Goal: Task Accomplishment & Management: Complete application form

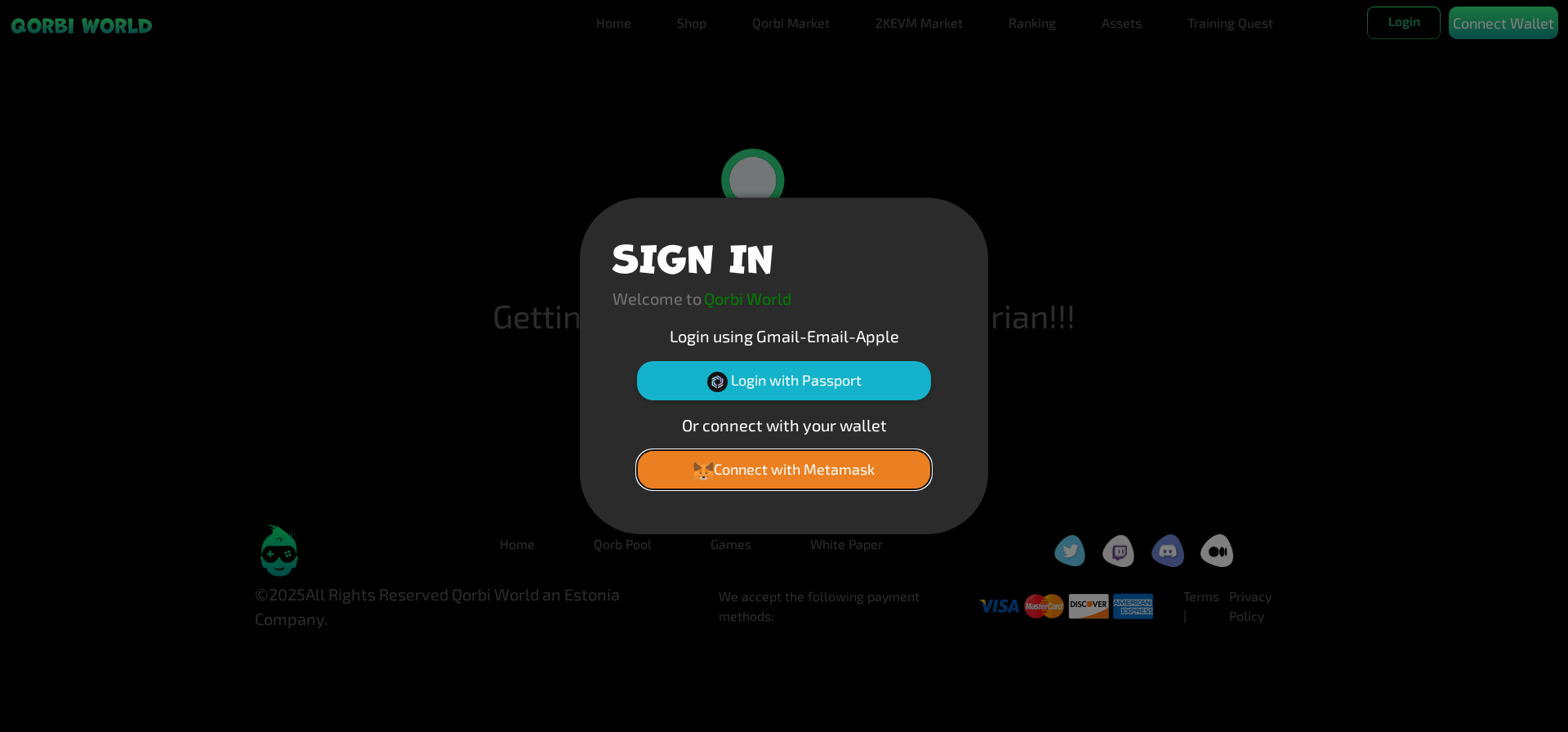
click at [747, 482] on button "Connect with Metamask" at bounding box center [784, 469] width 294 height 39
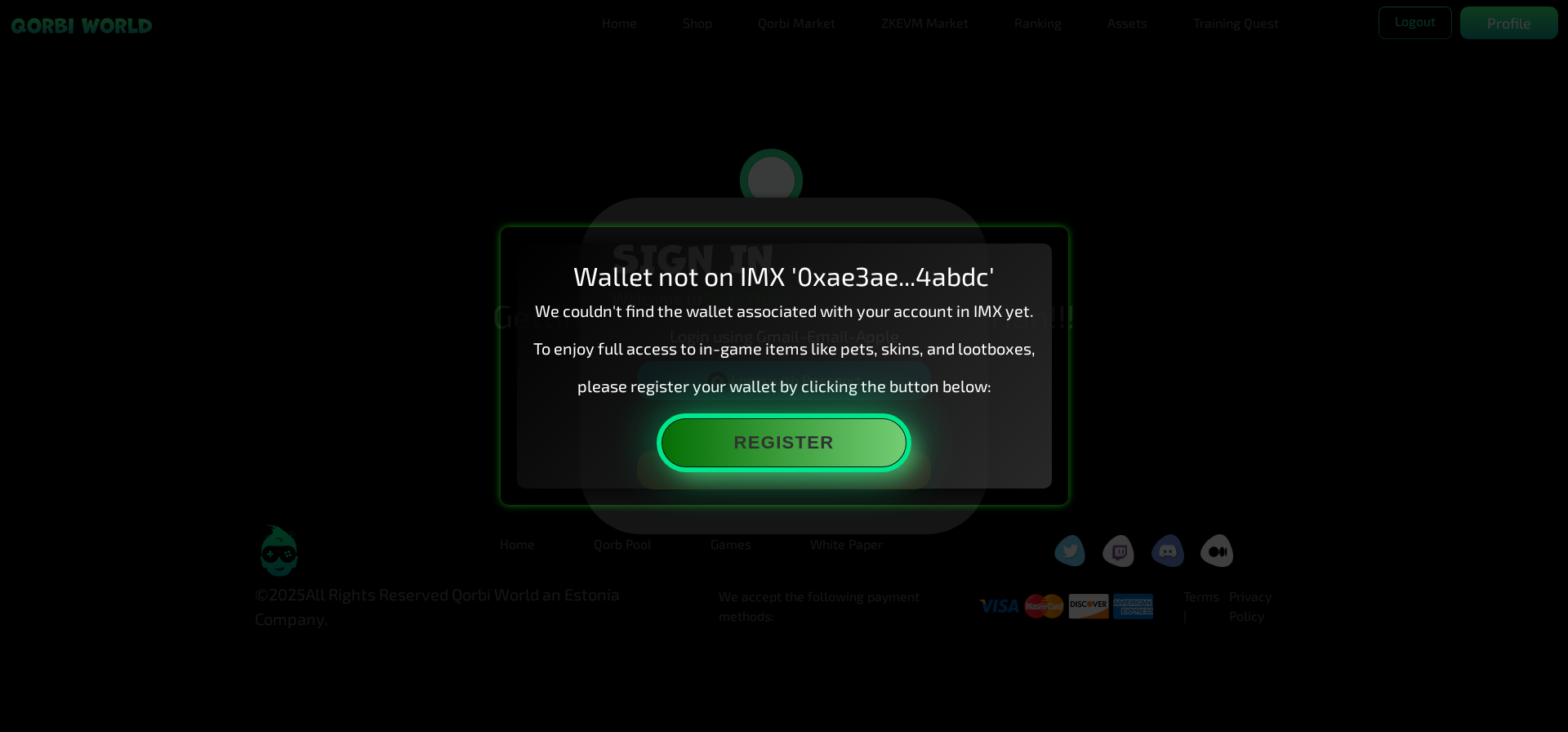
click at [782, 454] on button "Register" at bounding box center [784, 442] width 245 height 49
click at [806, 457] on button "Register" at bounding box center [784, 442] width 245 height 49
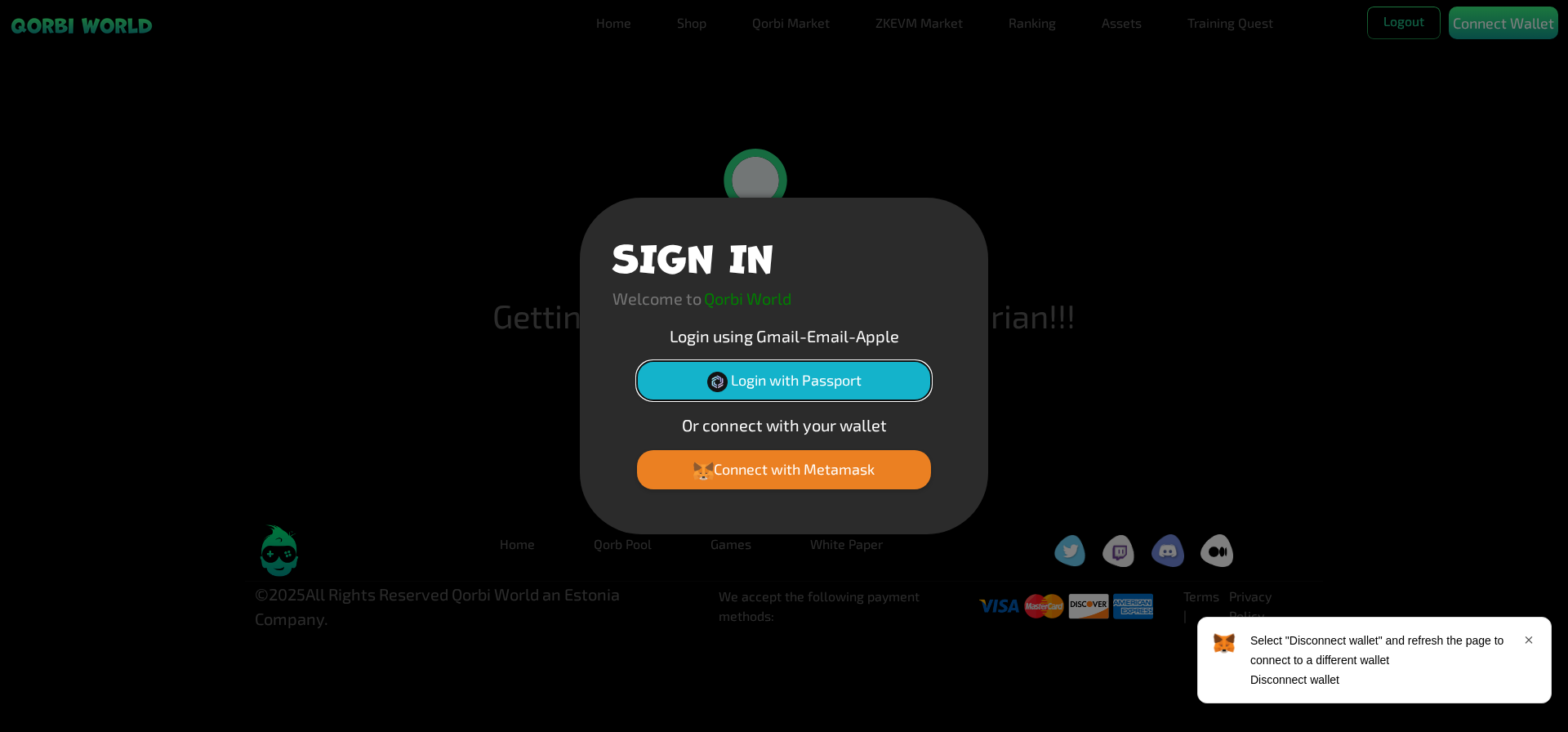
click at [786, 388] on button "Login with Passport" at bounding box center [784, 379] width 294 height 39
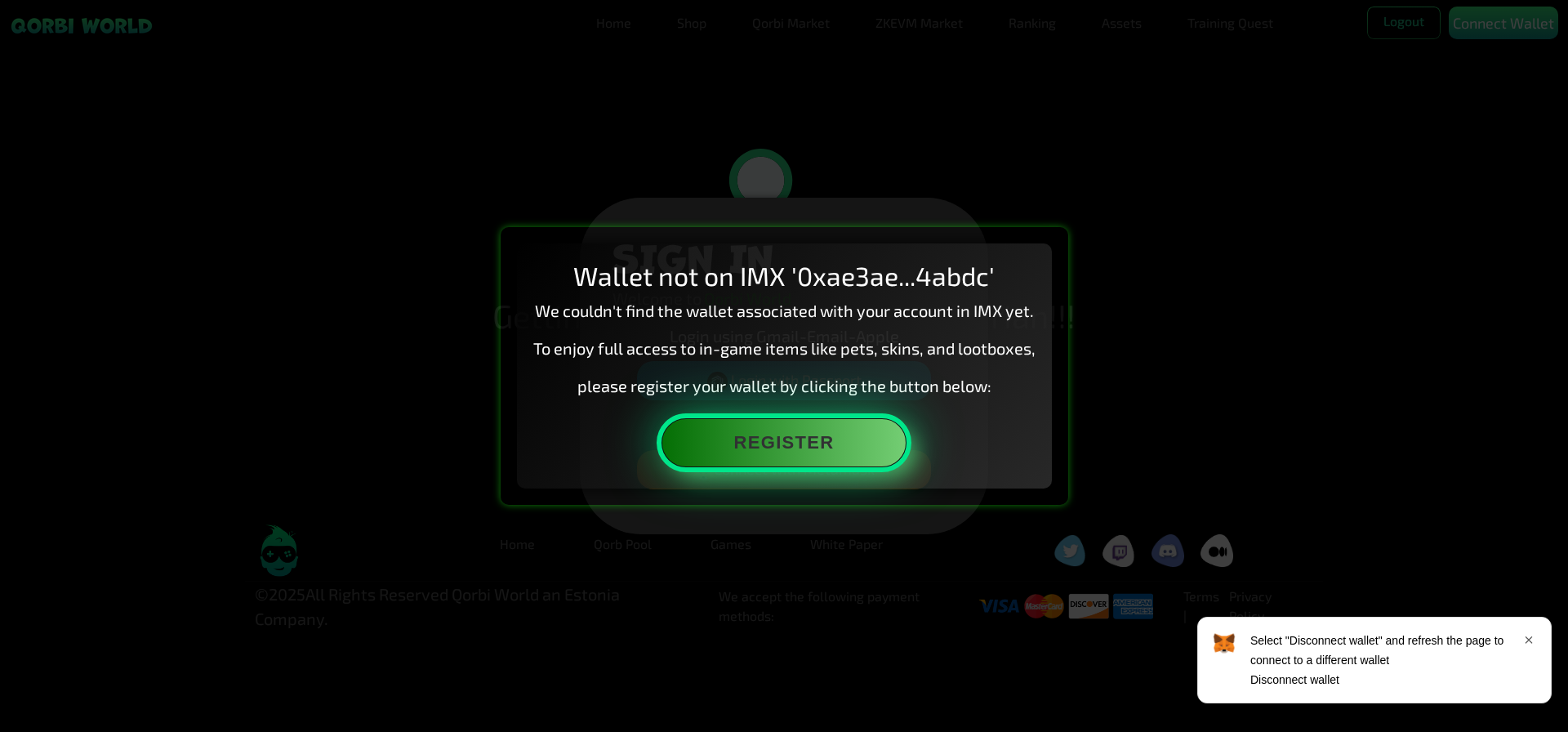
click at [805, 458] on button "Register" at bounding box center [784, 442] width 245 height 49
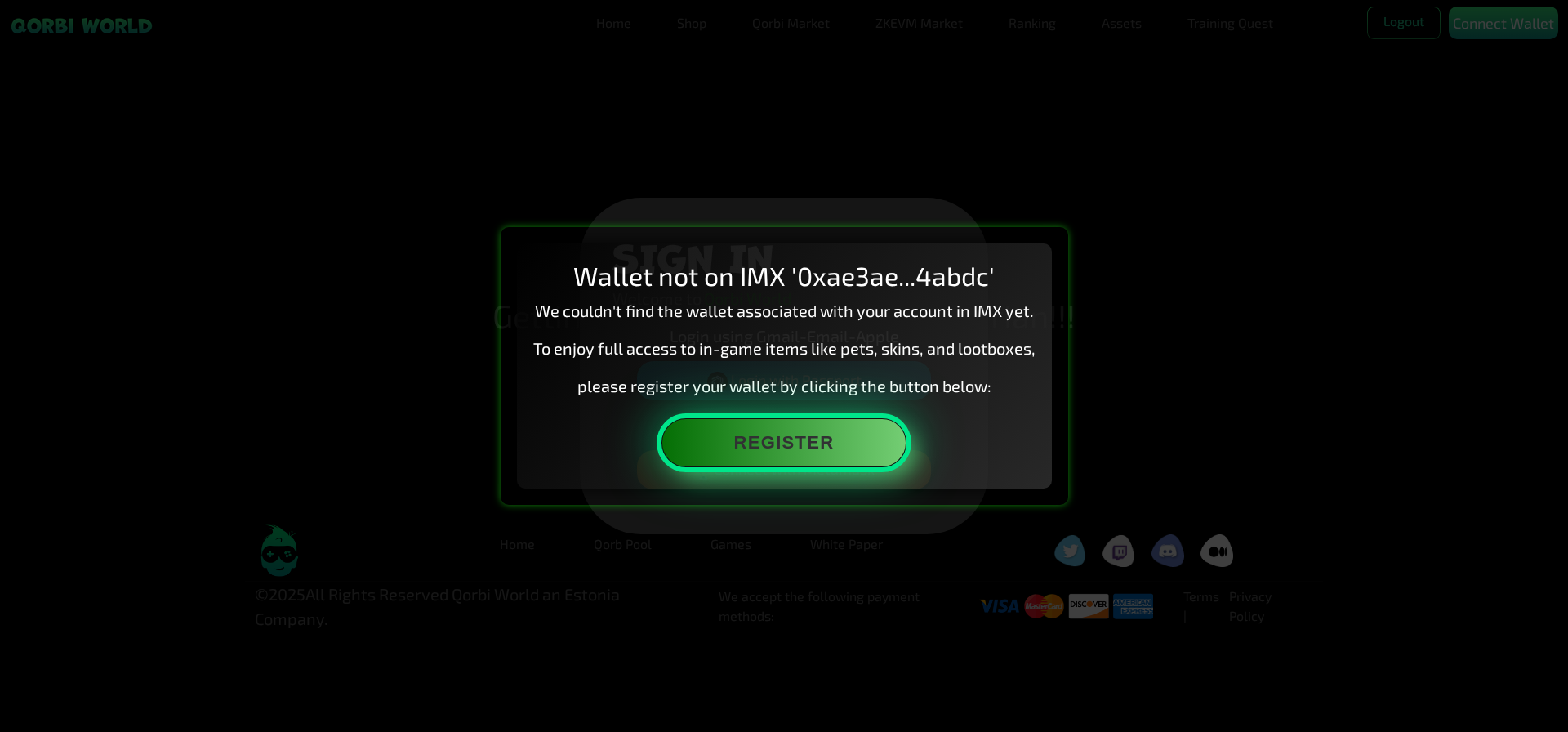
click at [713, 438] on button "Register" at bounding box center [784, 442] width 245 height 49
click at [682, 446] on button "Register" at bounding box center [784, 442] width 245 height 49
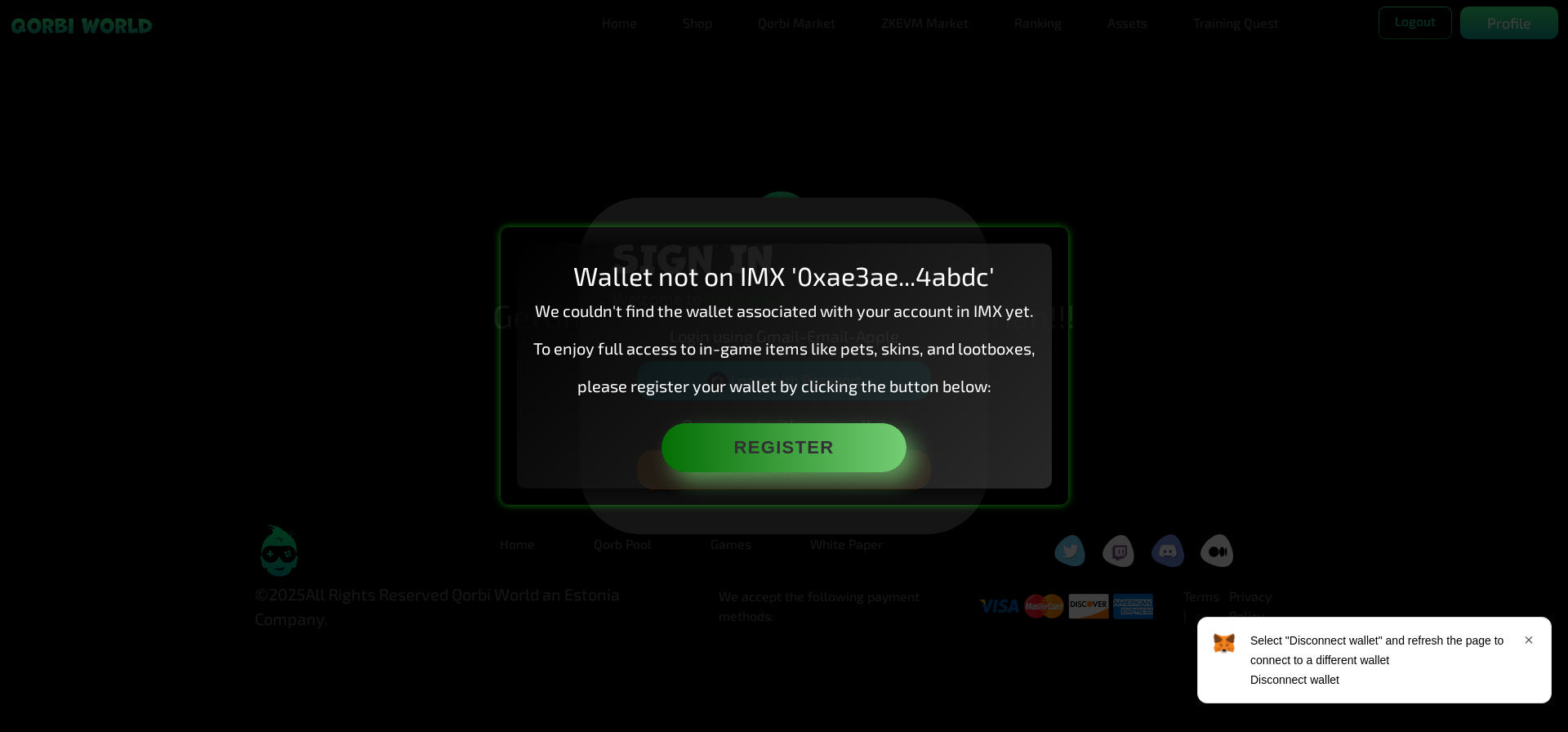
click at [1289, 678] on p "Disconnect wallet" at bounding box center [1295, 679] width 89 height 20
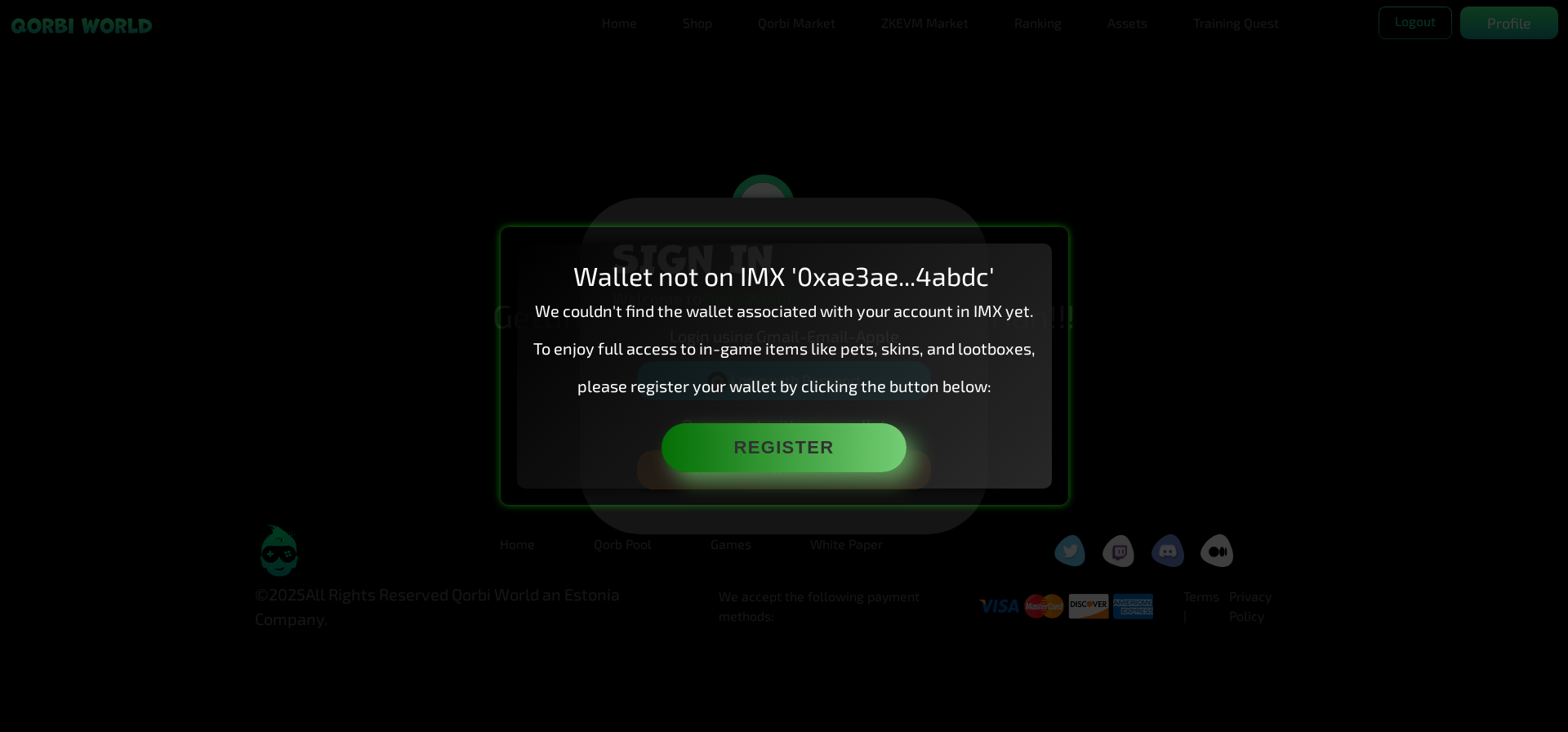
click at [1447, 89] on div "Wallet not on IMX '0xae3ae...4abdc' We couldn't find the wallet associated with…" at bounding box center [784, 366] width 1568 height 732
drag, startPoint x: 1390, startPoint y: 0, endPoint x: 1261, endPoint y: 462, distance: 479.7
click at [1261, 462] on div "Wallet not on IMX '0xae3ae...4abdc' We couldn't find the wallet associated with…" at bounding box center [784, 366] width 1568 height 732
click at [1107, 216] on div "Wallet not on IMX '0xae3ae...4abdc' We couldn't find the wallet associated with…" at bounding box center [784, 366] width 1568 height 732
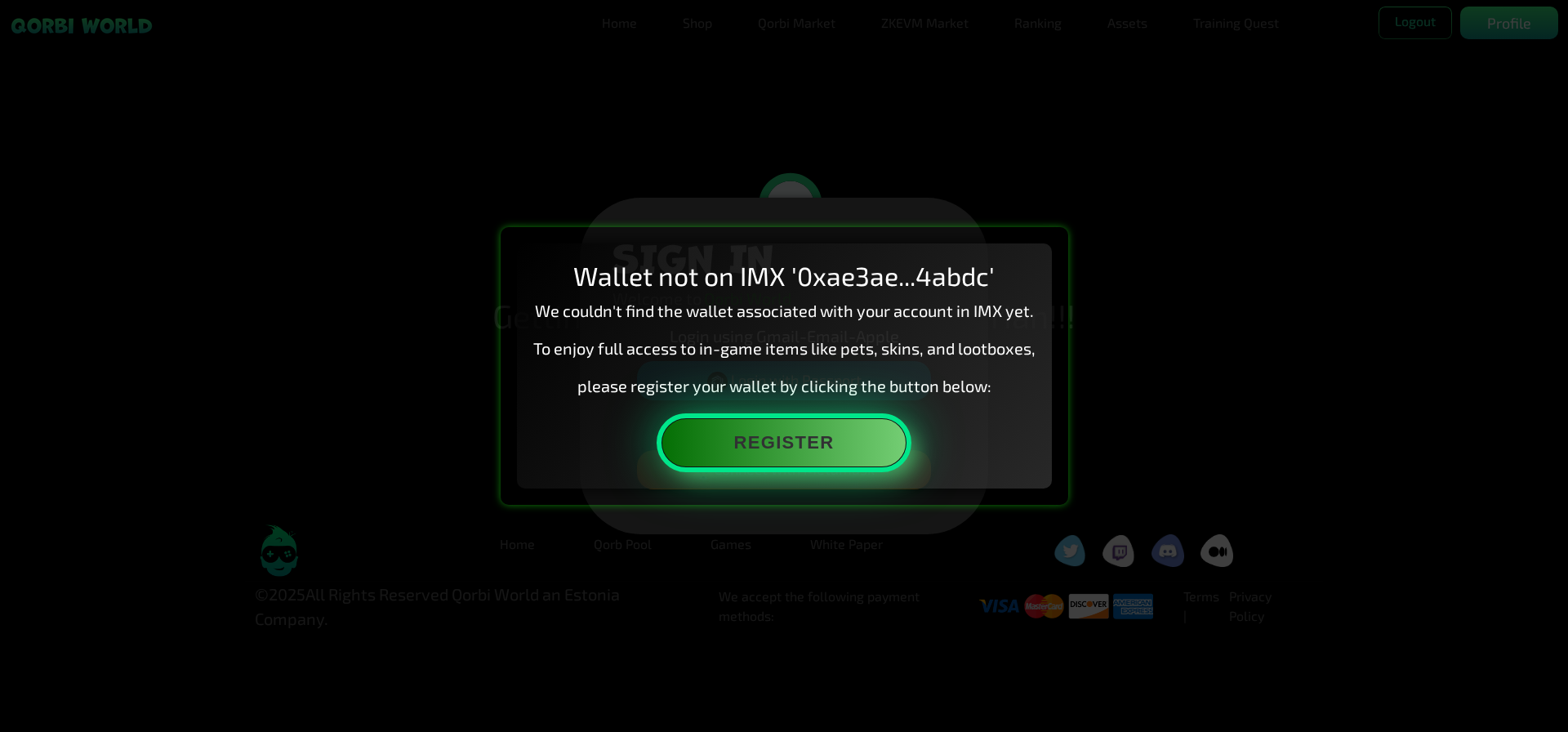
click at [838, 455] on button "Register" at bounding box center [784, 442] width 245 height 49
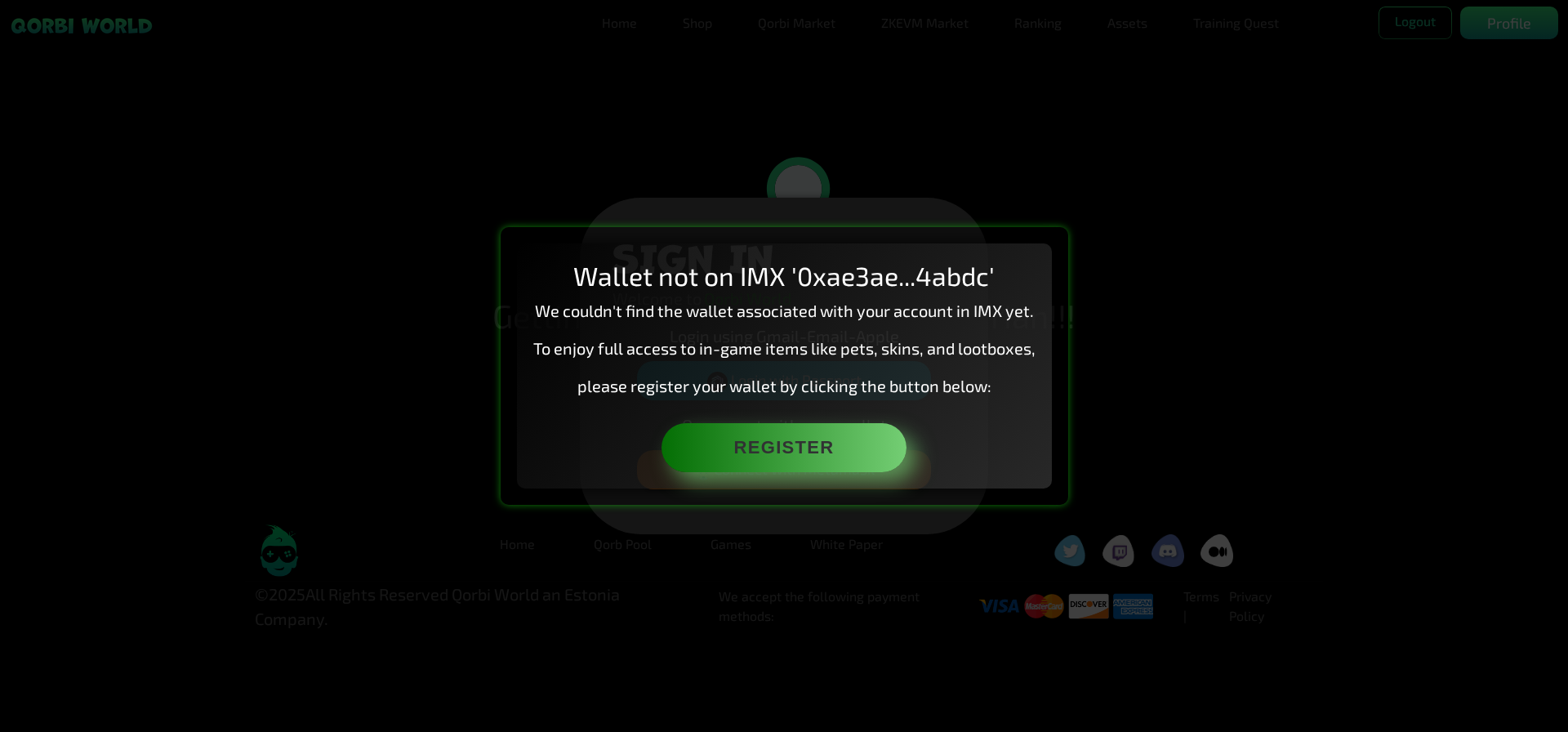
drag, startPoint x: 1533, startPoint y: 426, endPoint x: 1531, endPoint y: 418, distance: 8.2
click at [1531, 418] on div "Wallet not on IMX '0xae3ae...4abdc' We couldn't find the wallet associated with…" at bounding box center [784, 366] width 1568 height 732
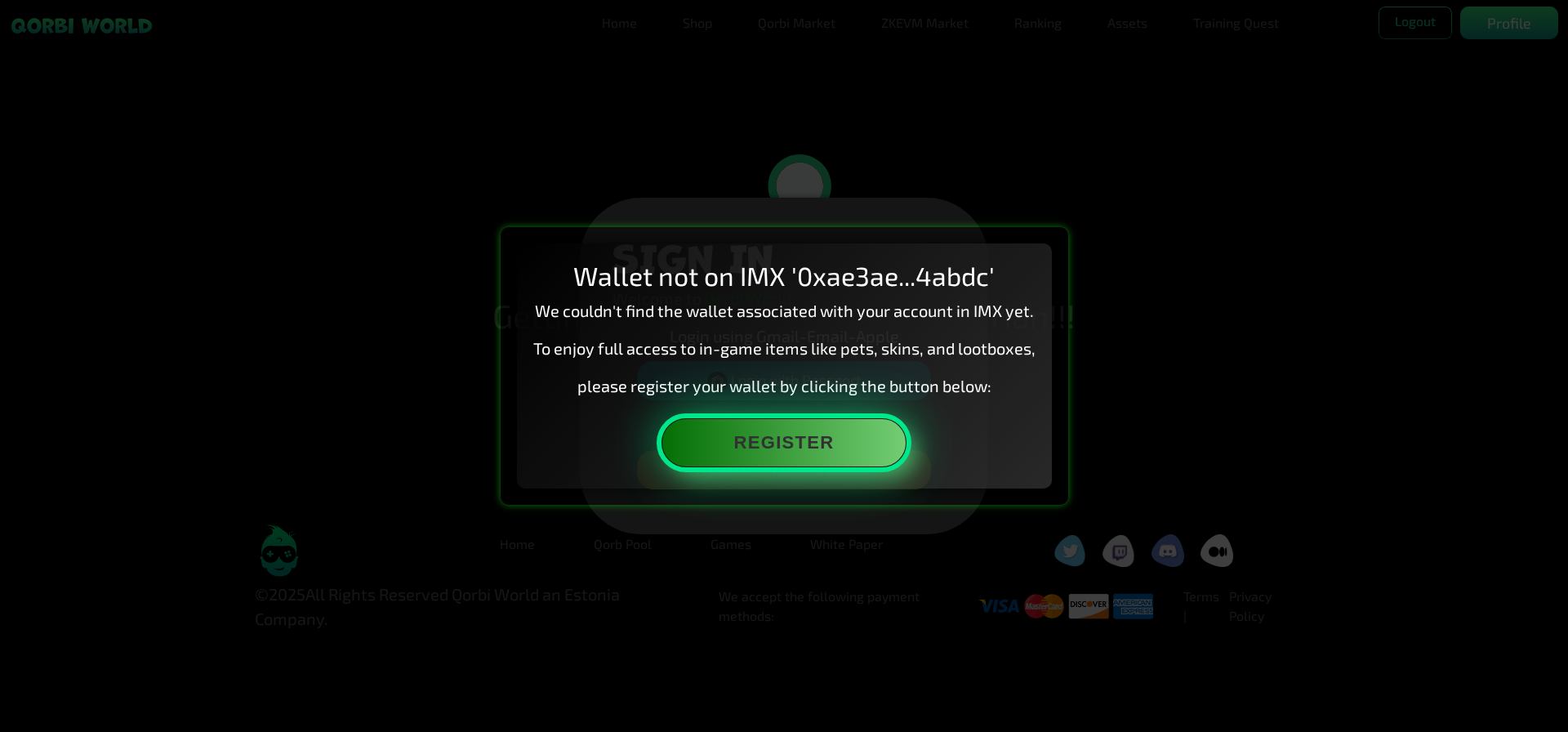
click at [871, 456] on button "Register" at bounding box center [784, 442] width 245 height 49
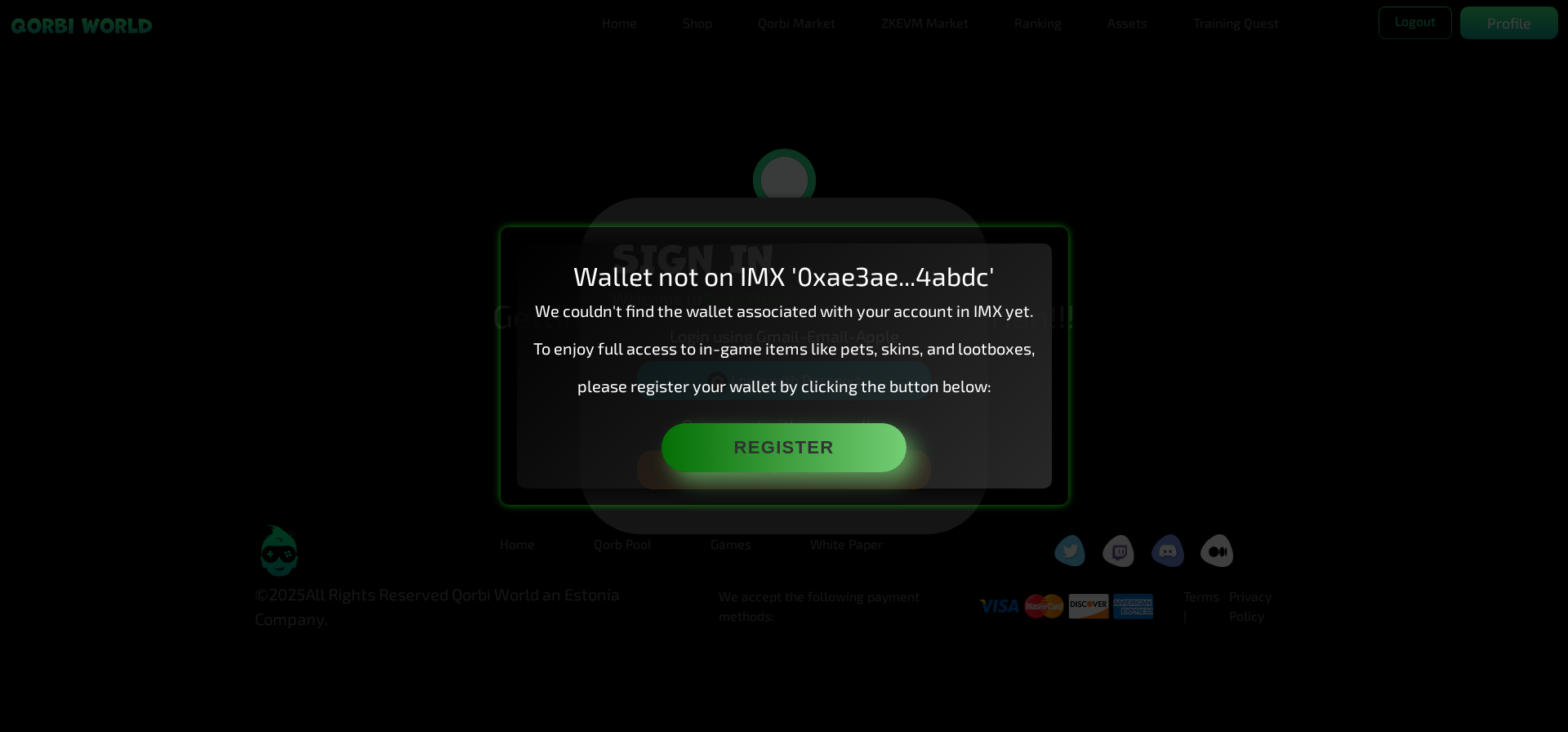
click at [1005, 126] on div "Wallet not on IMX '0xae3ae...4abdc' We couldn't find the wallet associated with…" at bounding box center [784, 366] width 1568 height 732
click at [1392, 160] on div "Wallet not on IMX '0xae3ae...4abdc' We couldn't find the wallet associated with…" at bounding box center [784, 366] width 1568 height 732
click at [1131, 219] on div "Wallet not on IMX '0xae3ae...4abdc' We couldn't find the wallet associated with…" at bounding box center [784, 366] width 1568 height 732
click at [1489, 32] on div "Wallet not on IMX '0xae3ae...4abdc' We couldn't find the wallet associated with…" at bounding box center [784, 366] width 1568 height 732
click at [1409, 45] on div "Wallet not on IMX '0xae3ae...4abdc' We couldn't find the wallet associated with…" at bounding box center [784, 366] width 1568 height 732
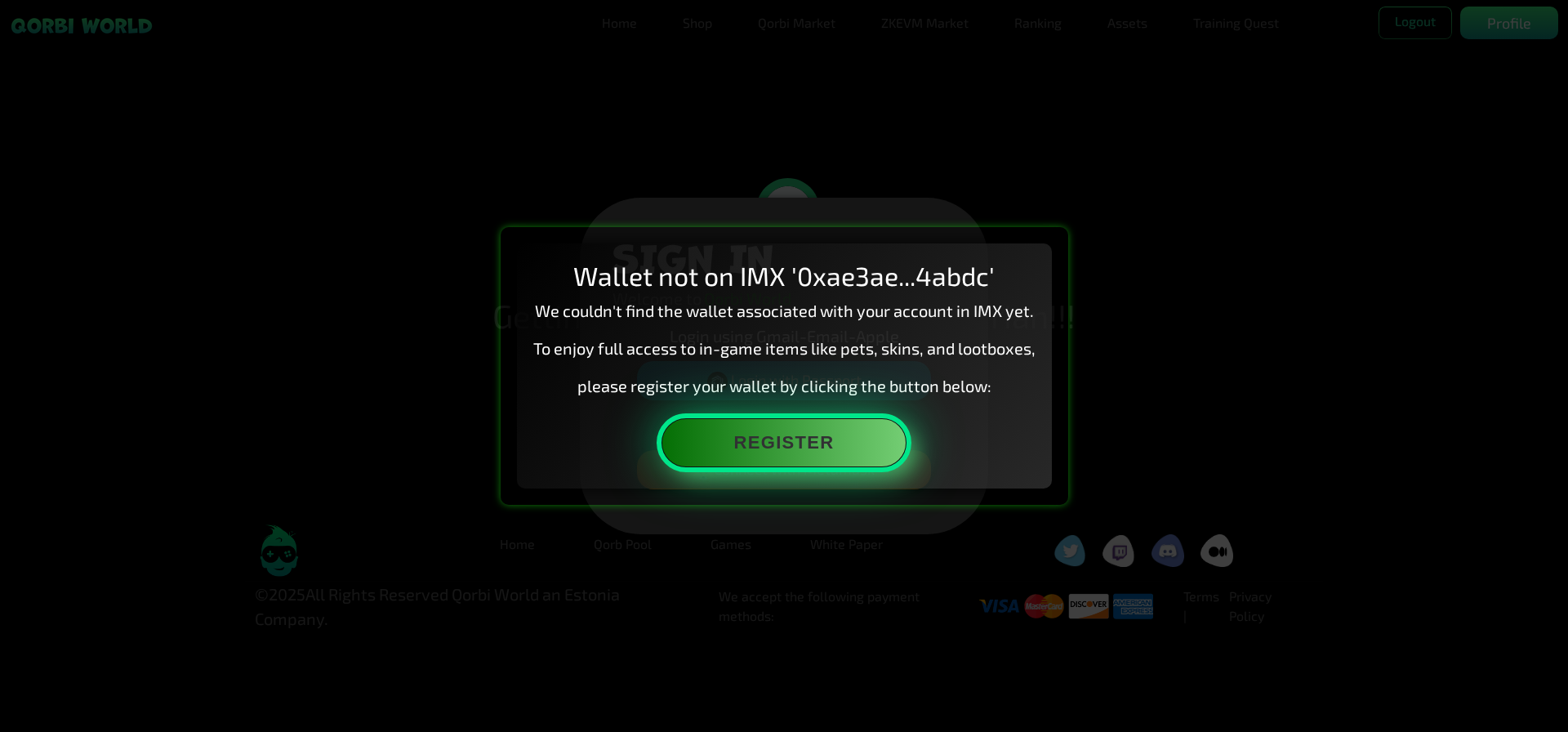
click at [751, 437] on button "Register" at bounding box center [784, 442] width 245 height 49
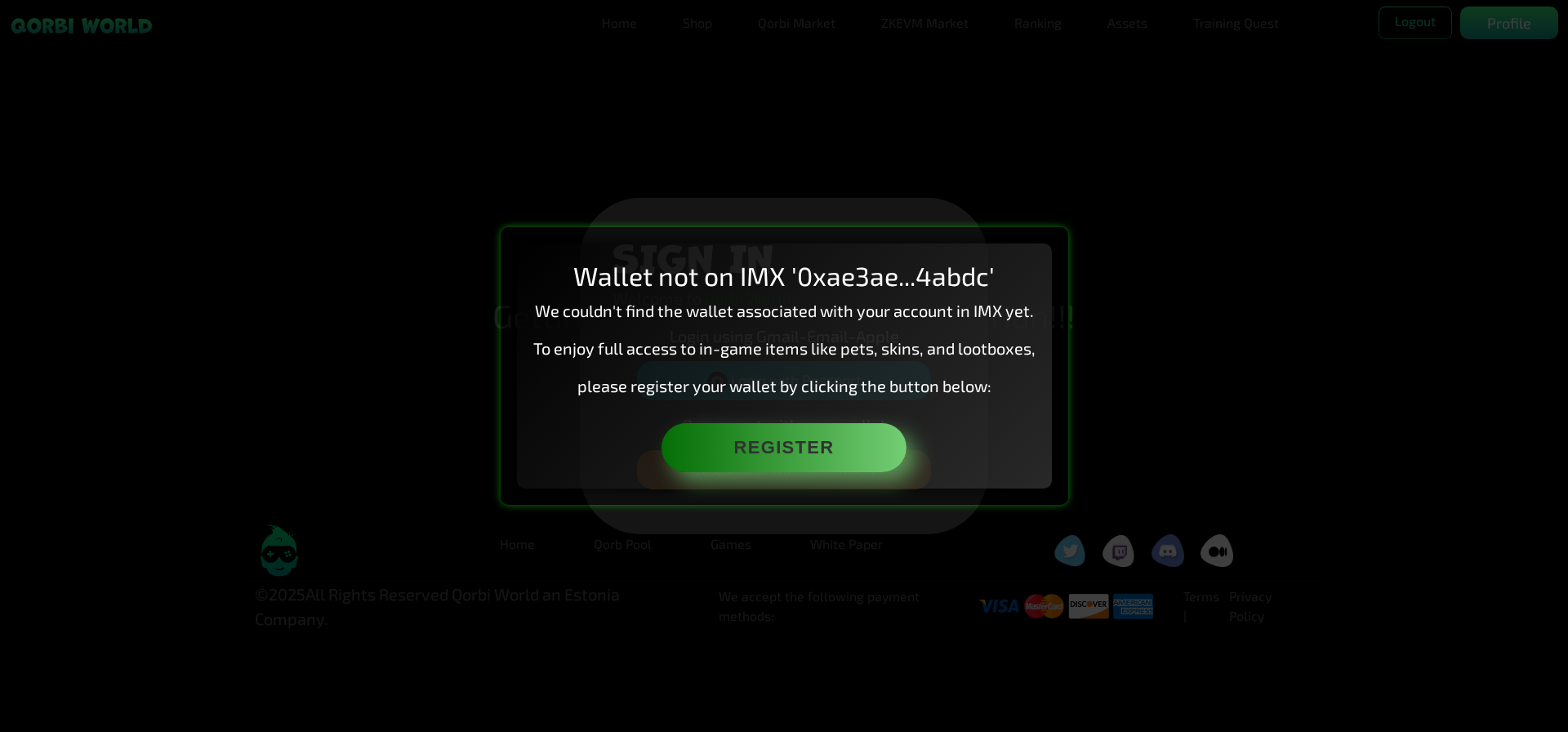
click at [836, 307] on p "We couldn't find the wallet associated with your account in IMX yet." at bounding box center [784, 310] width 502 height 25
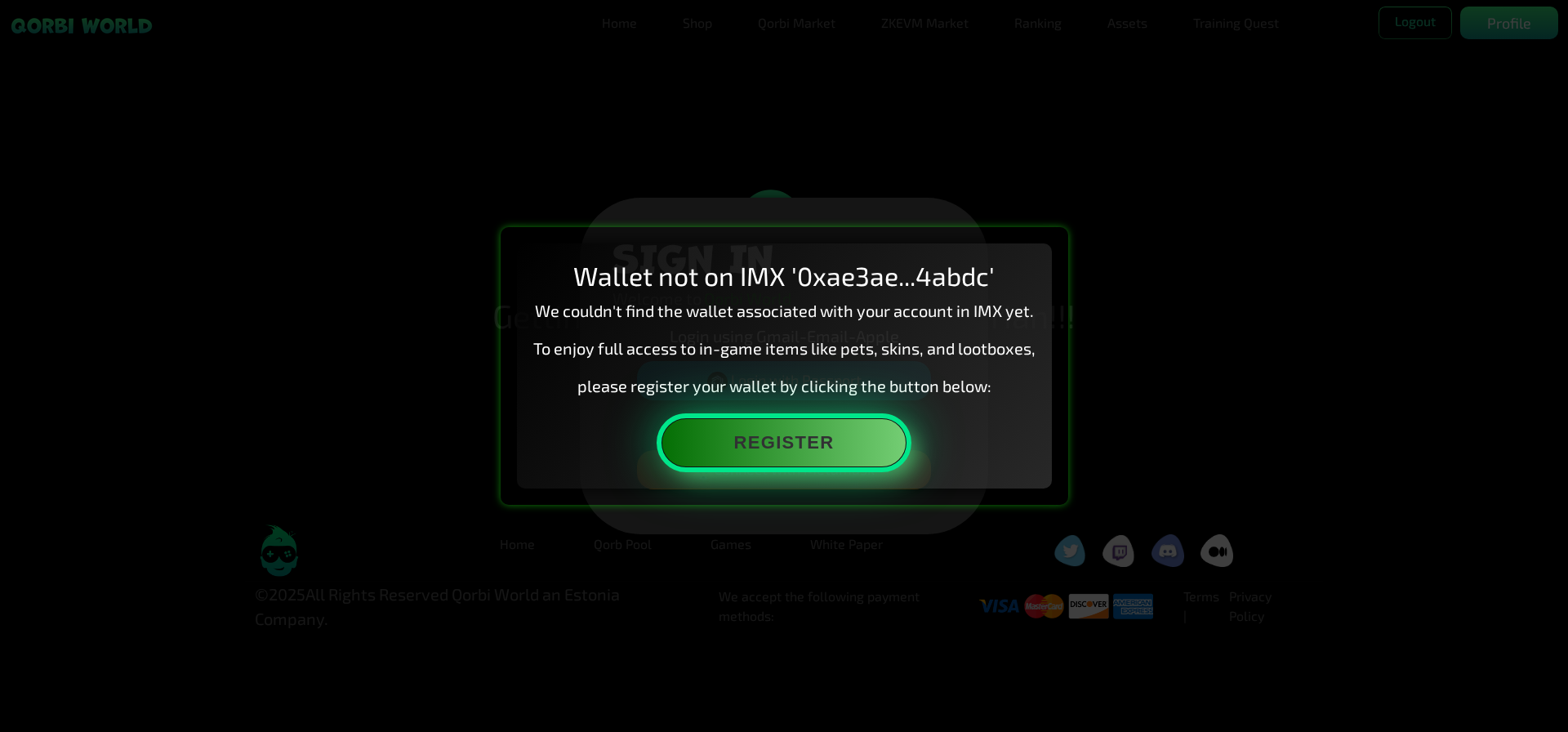
click at [814, 457] on button "Register" at bounding box center [784, 442] width 245 height 49
click at [839, 455] on button "Register" at bounding box center [784, 442] width 245 height 49
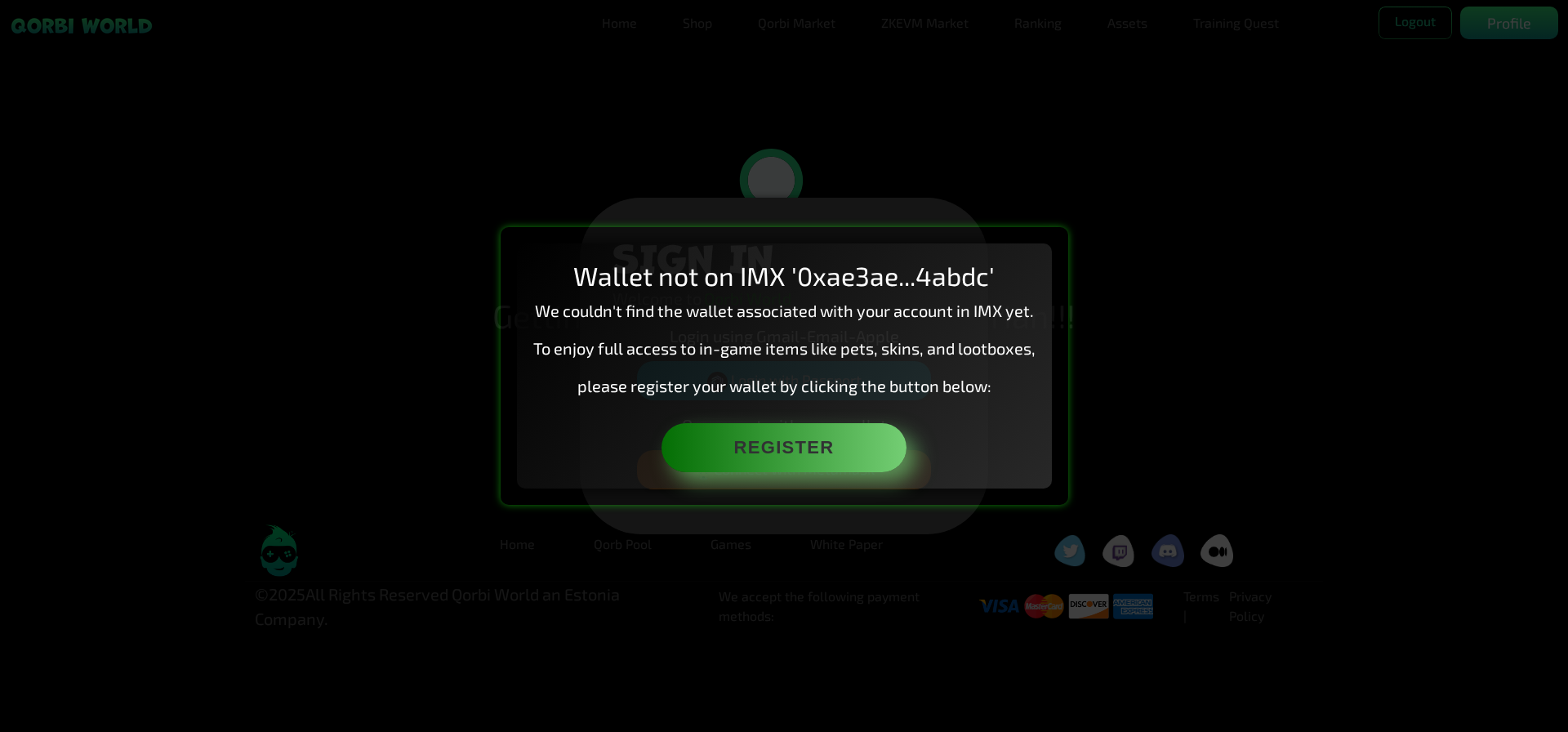
click at [1432, 113] on div "Wallet not on IMX '0xae3ae...4abdc' We couldn't find the wallet associated with…" at bounding box center [784, 366] width 1568 height 732
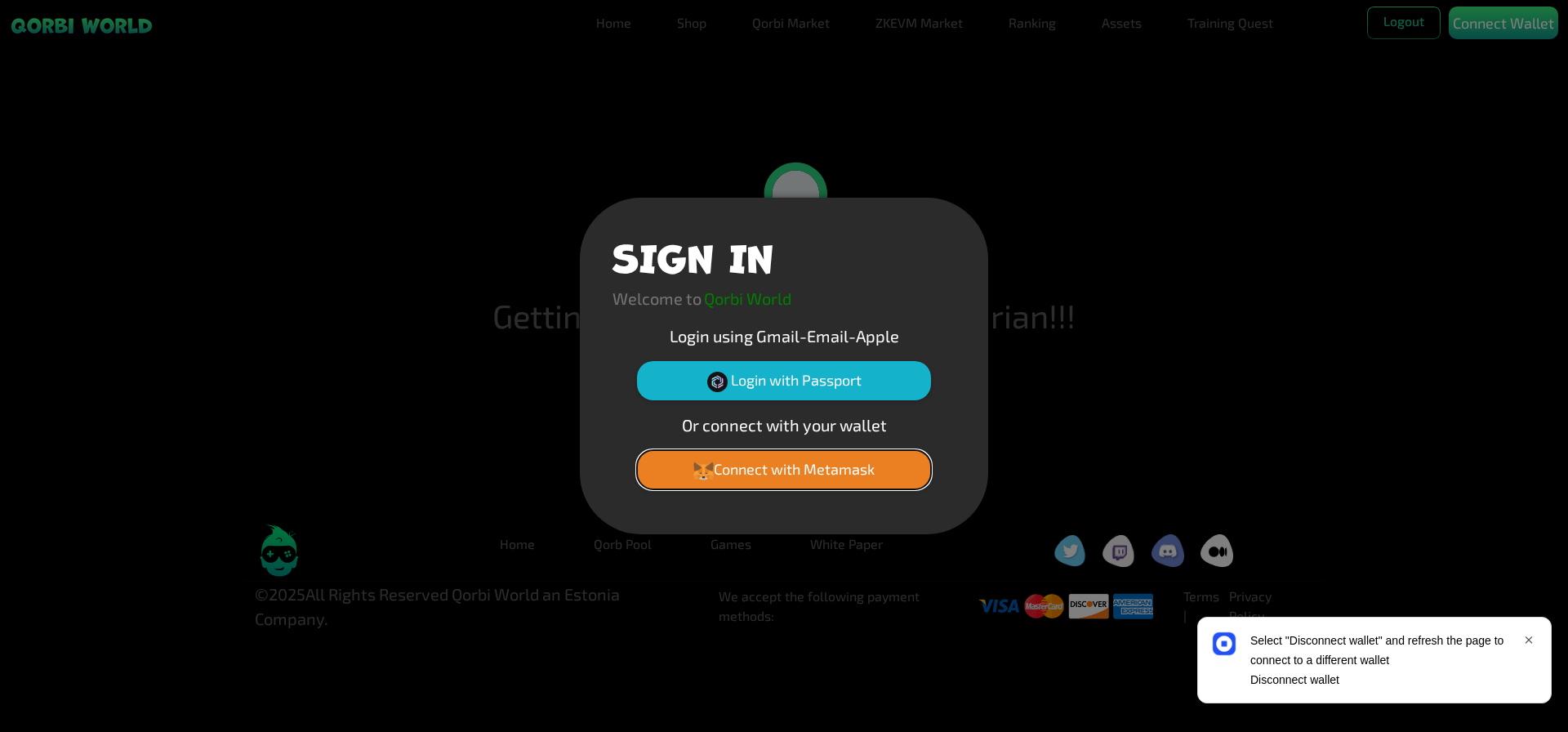
click at [800, 476] on button "Connect with Metamask" at bounding box center [784, 469] width 294 height 39
click at [850, 496] on div "Connect with Metamask" at bounding box center [784, 476] width 343 height 52
click at [848, 481] on button "Connect with Metamask" at bounding box center [784, 469] width 294 height 39
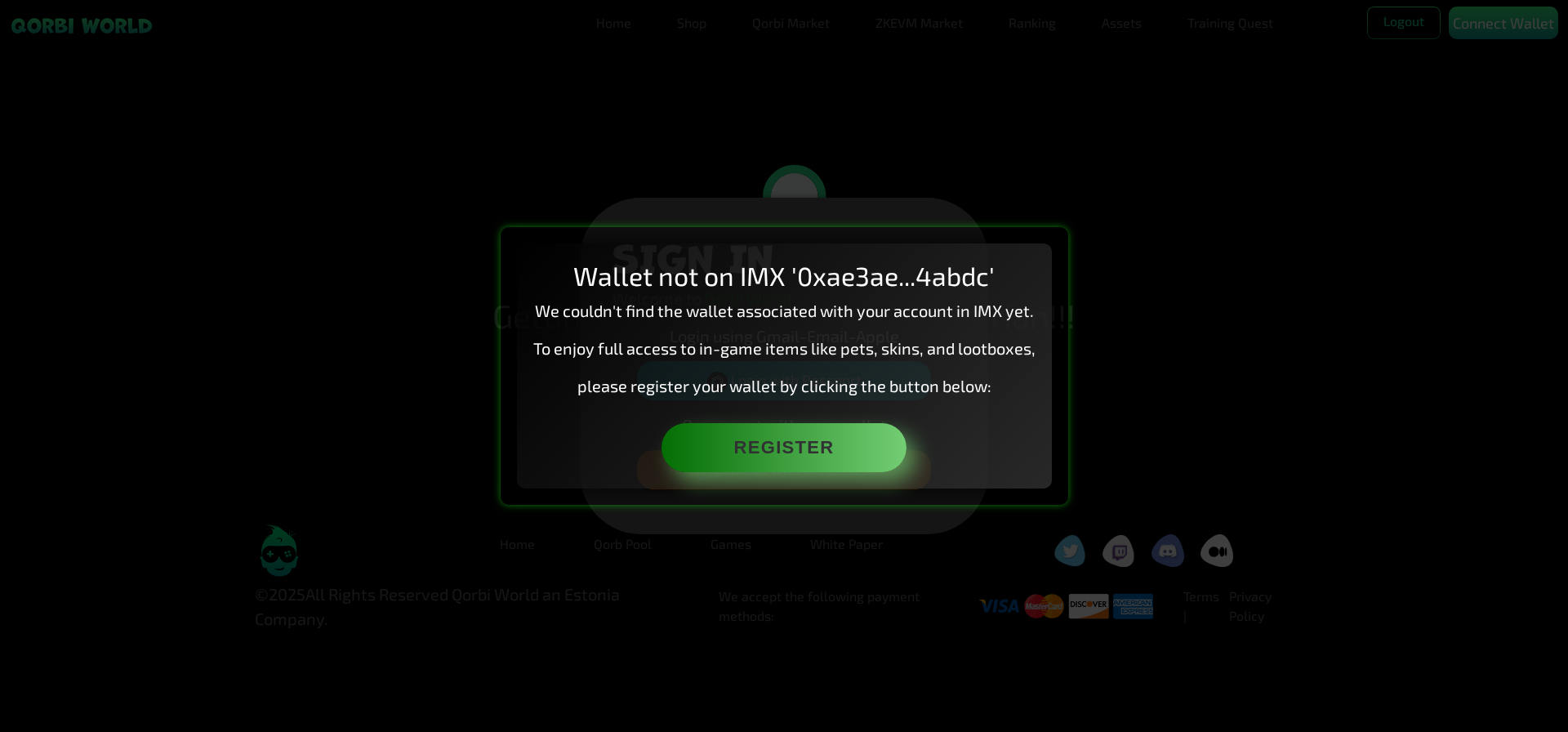
click at [963, 87] on div "Wallet not on IMX '0xae3ae...4abdc' We couldn't find the wallet associated with…" at bounding box center [784, 366] width 1568 height 732
click at [994, 61] on div "Wallet not on IMX '0xae3ae...4abdc' We couldn't find the wallet associated with…" at bounding box center [784, 366] width 1568 height 732
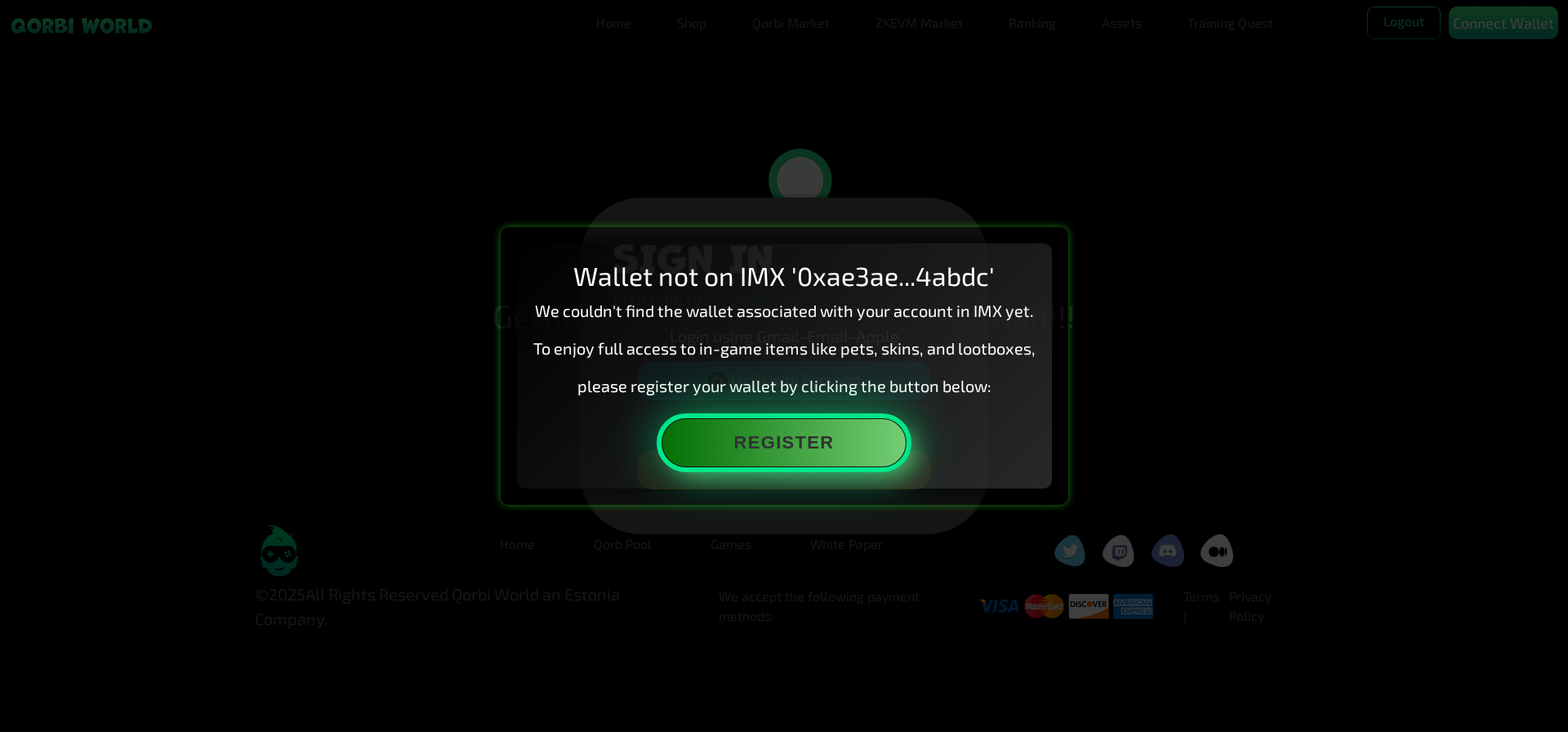
click at [859, 464] on button "Register" at bounding box center [784, 442] width 245 height 49
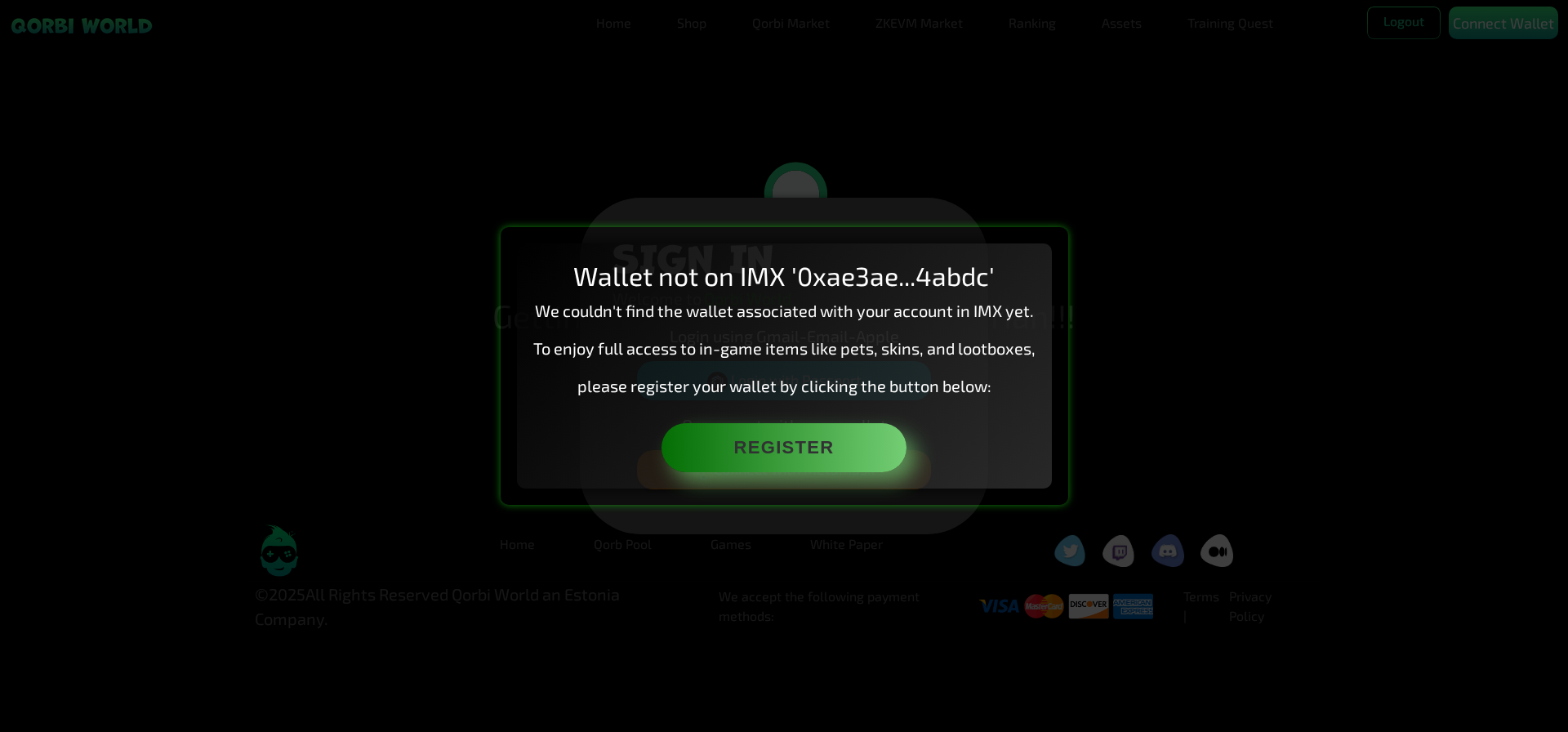
click at [974, 130] on div "Wallet not on IMX '0xae3ae...4abdc' We couldn't find the wallet associated with…" at bounding box center [784, 366] width 1568 height 732
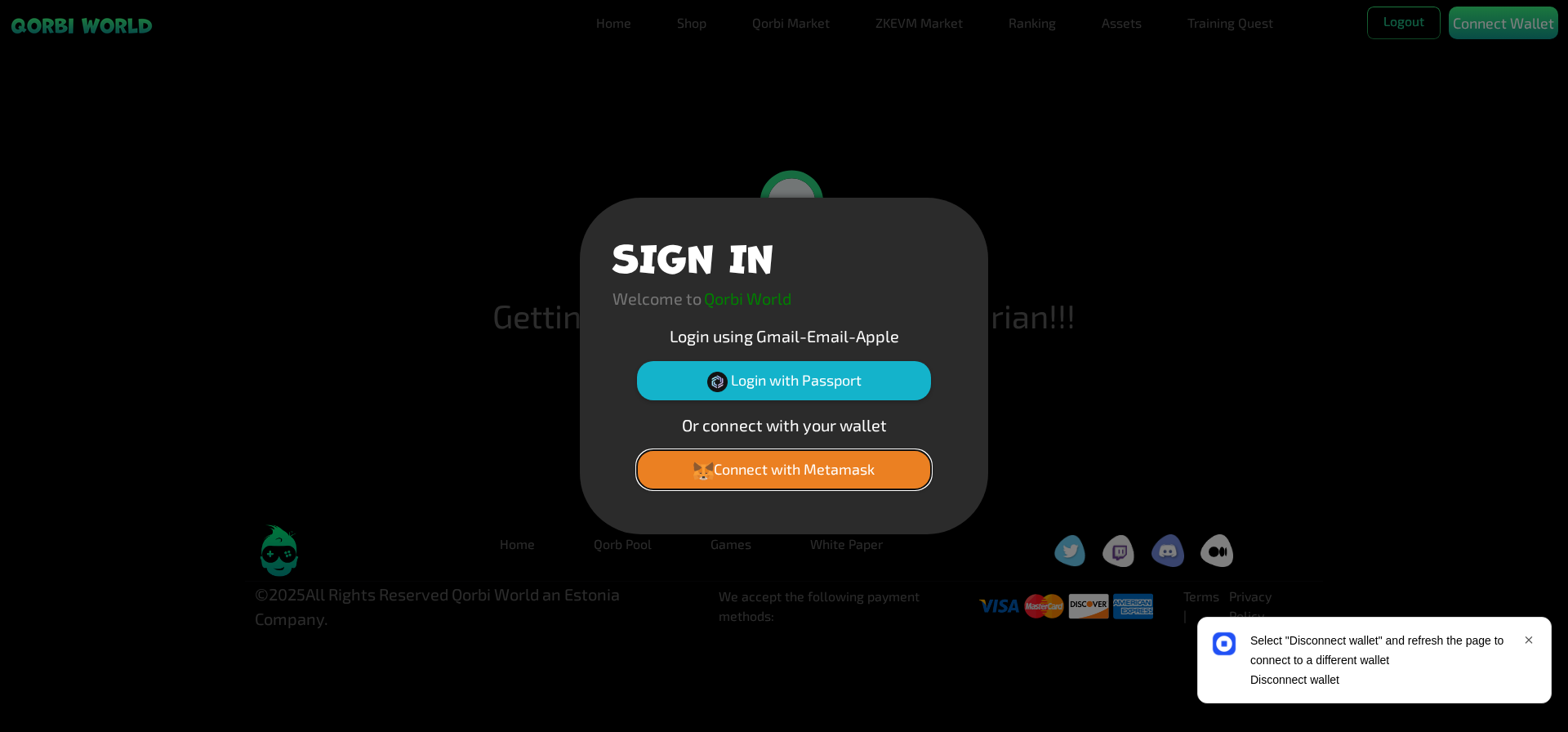
click at [828, 478] on button "Connect with Metamask" at bounding box center [784, 469] width 294 height 39
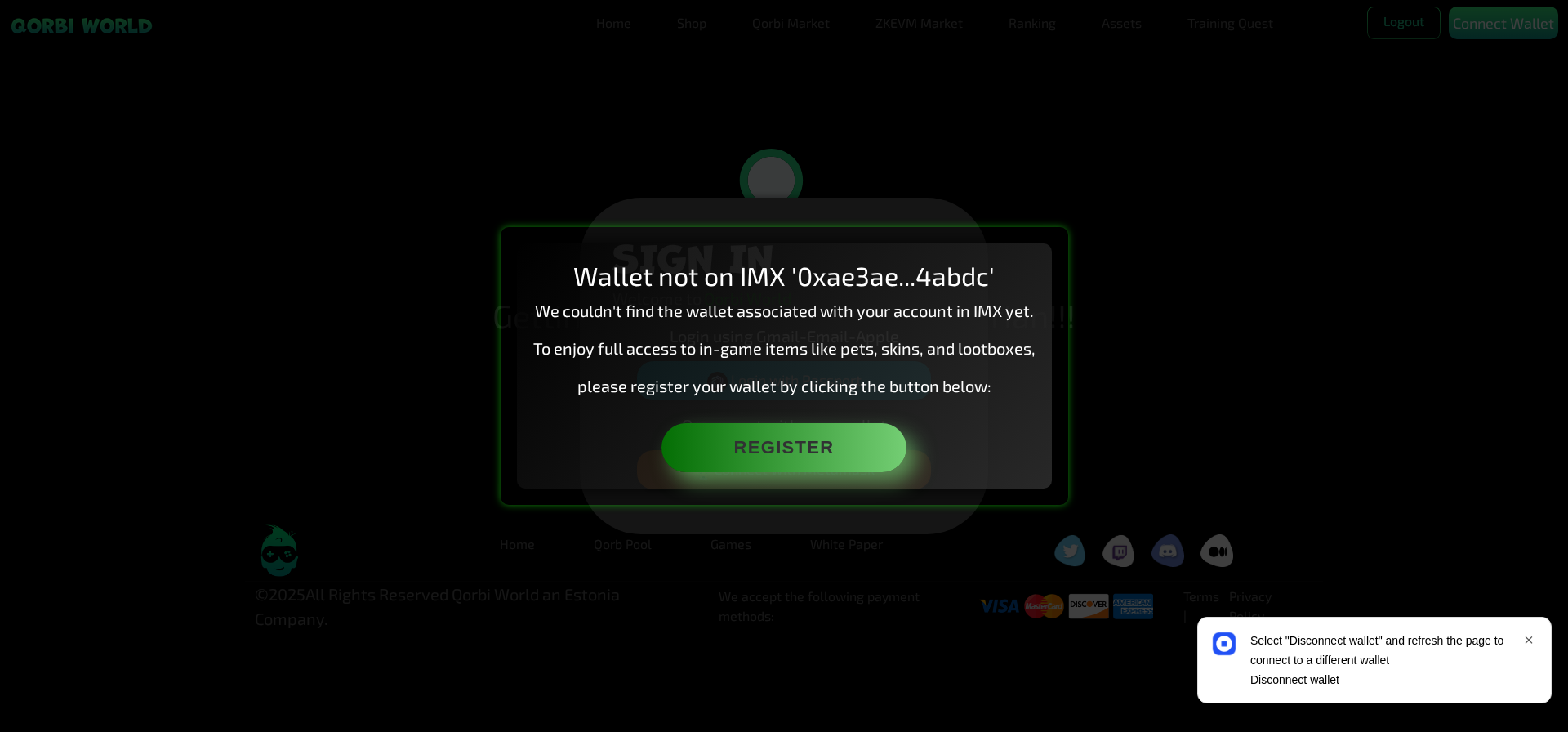
click at [1004, 260] on h2 "Wallet not on IMX '0xae3ae...4abdc'" at bounding box center [784, 275] width 502 height 31
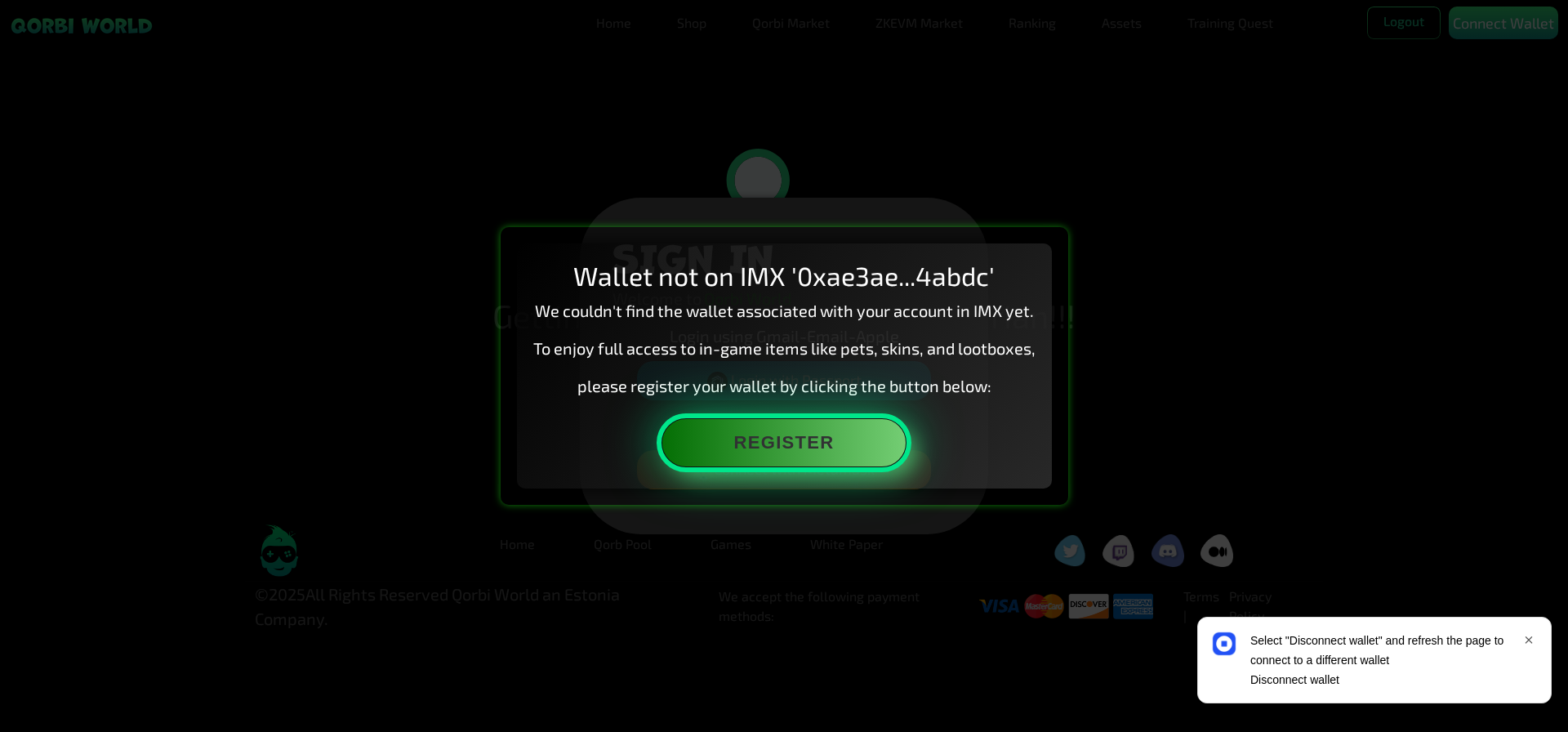
drag, startPoint x: 813, startPoint y: 474, endPoint x: 816, endPoint y: 458, distance: 16.3
click at [816, 458] on button "Register" at bounding box center [784, 442] width 245 height 49
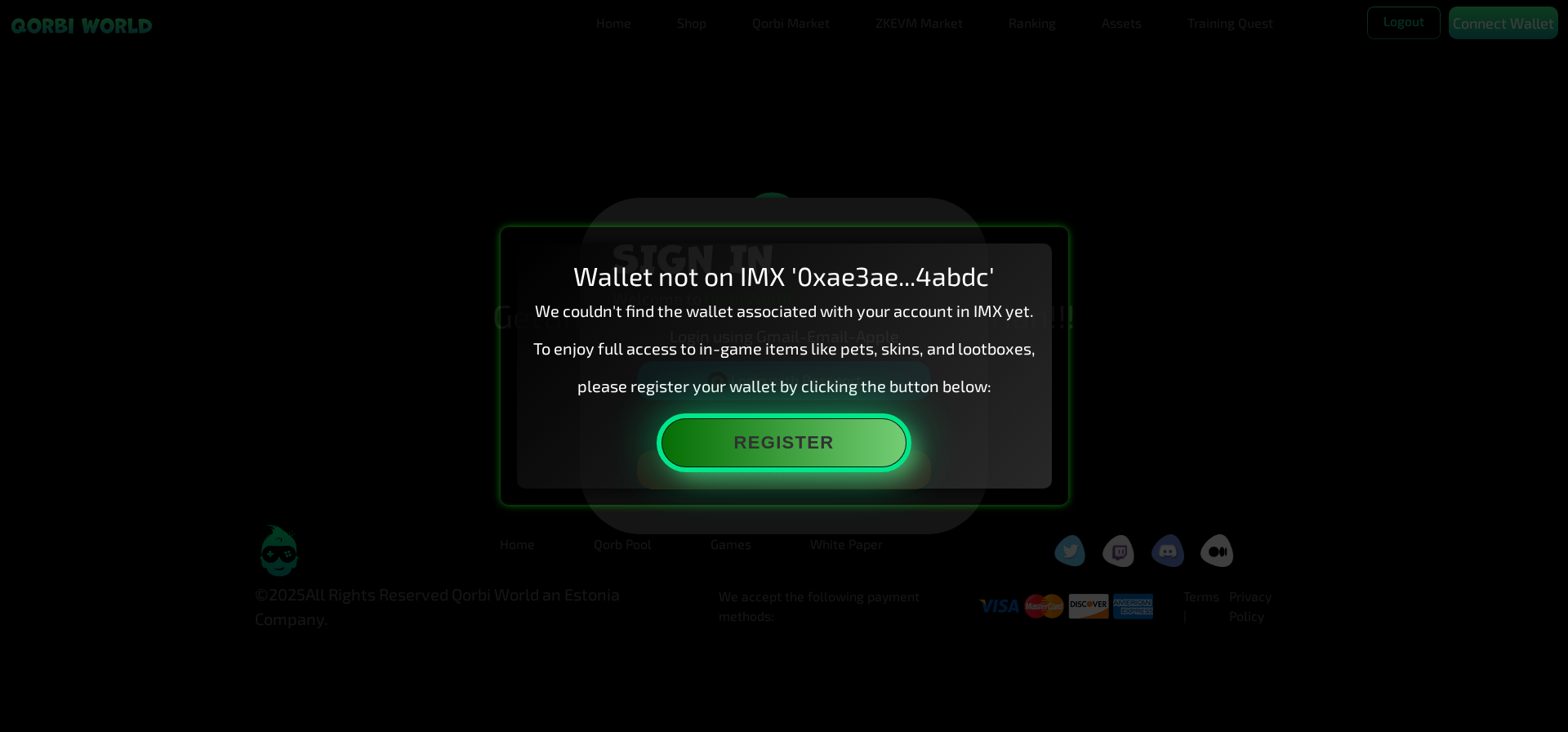
click at [738, 434] on button "Register" at bounding box center [784, 442] width 245 height 49
